Goal: Check status: Check status

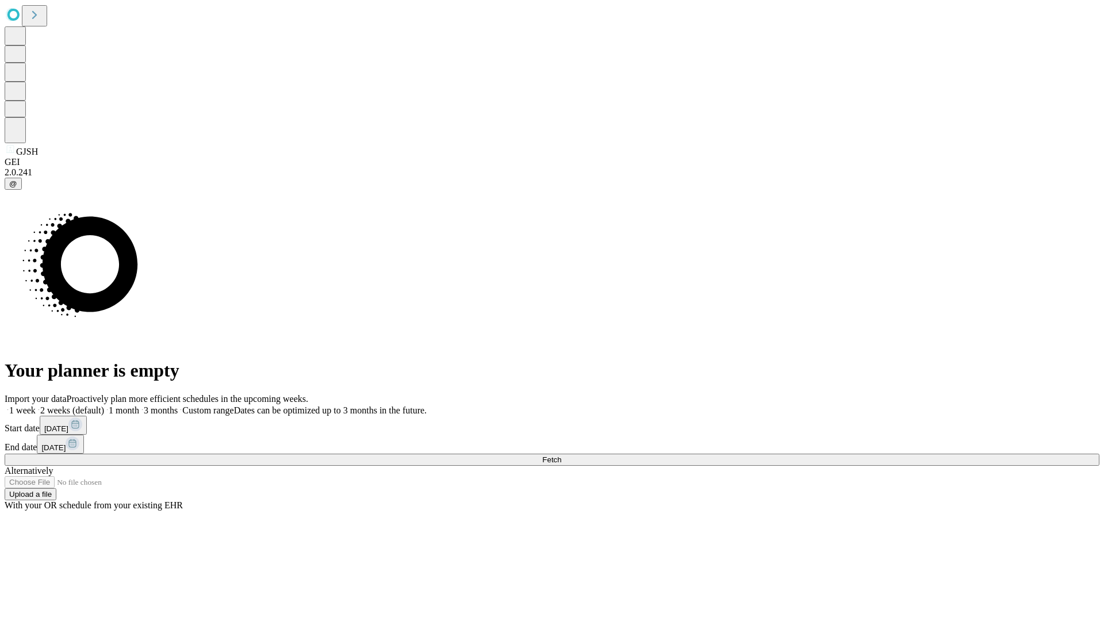
click at [561, 455] on span "Fetch" at bounding box center [551, 459] width 19 height 9
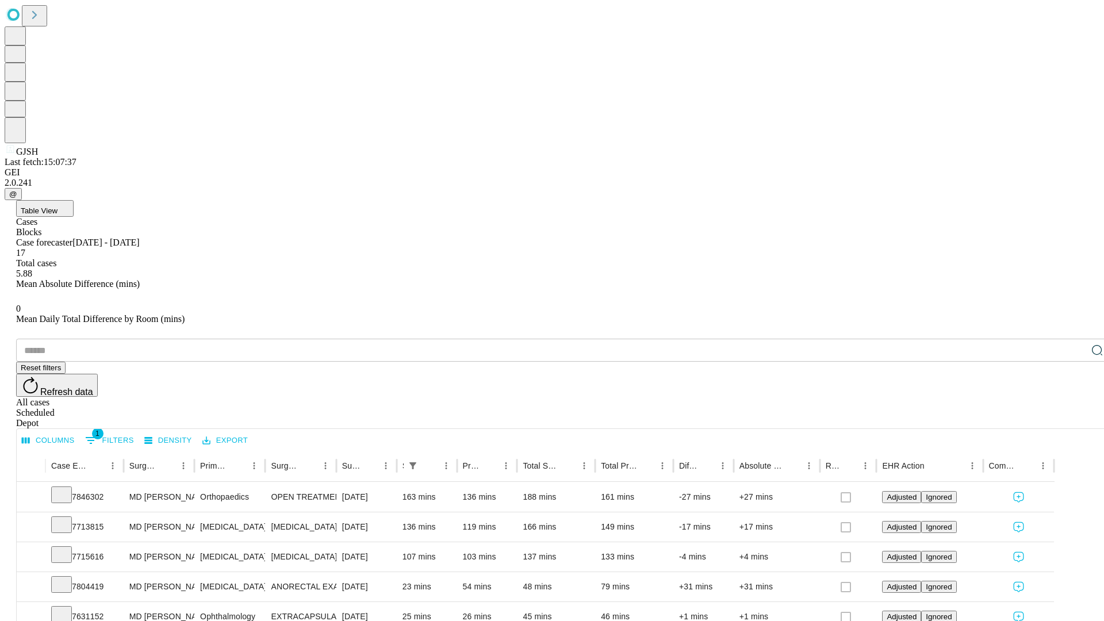
click at [1029, 408] on div "Scheduled" at bounding box center [563, 413] width 1094 height 10
